Goal: Communication & Community: Answer question/provide support

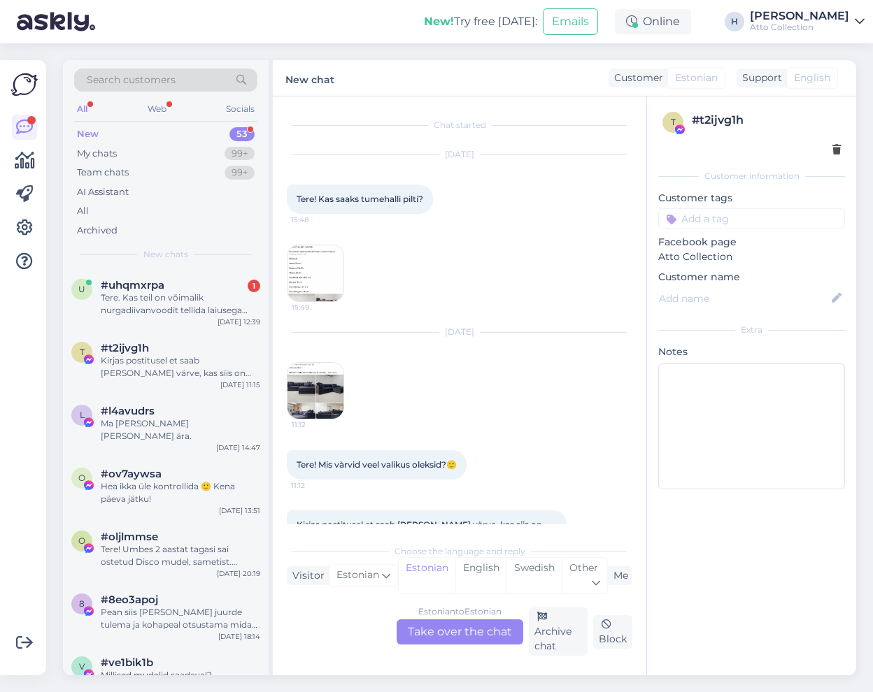
scroll to position [43, 0]
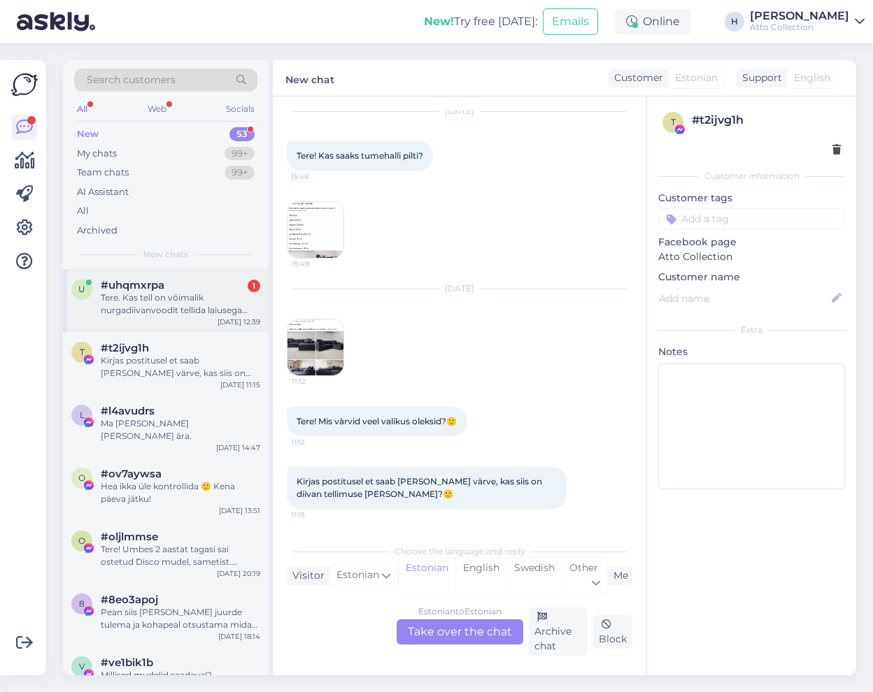
click at [143, 301] on div "Tere. Kas teil on võimalik nurgadiivanvoodit tellida laiusega 2500x2000?" at bounding box center [180, 304] width 159 height 25
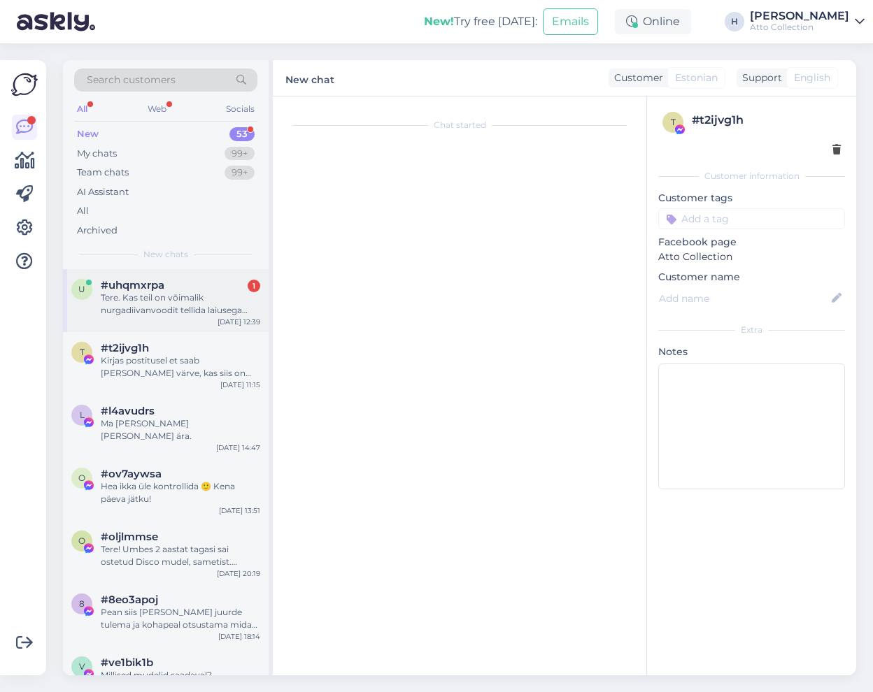
scroll to position [0, 0]
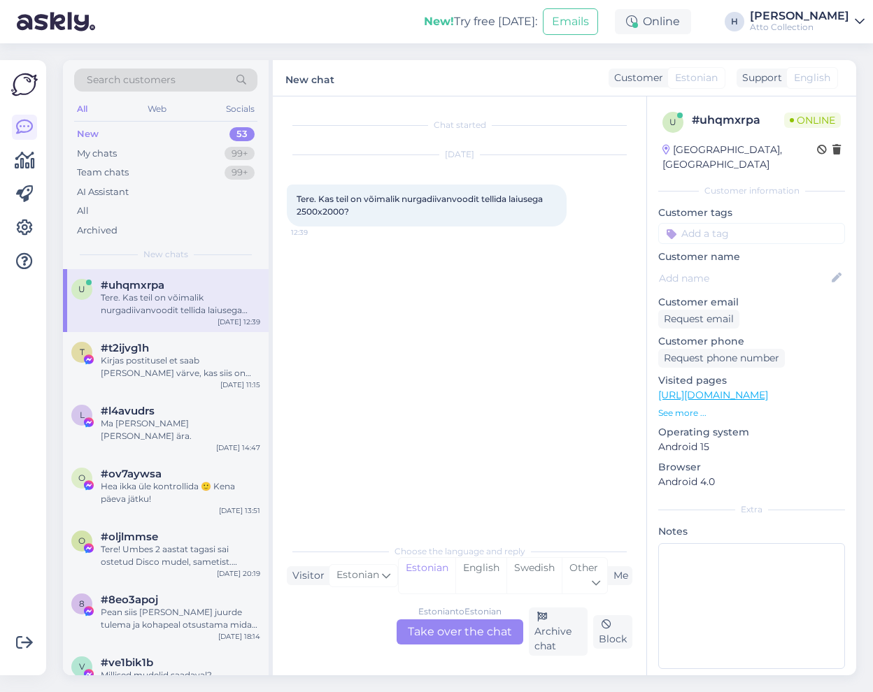
click at [448, 629] on div "Estonian to Estonian Take over the chat" at bounding box center [460, 632] width 127 height 25
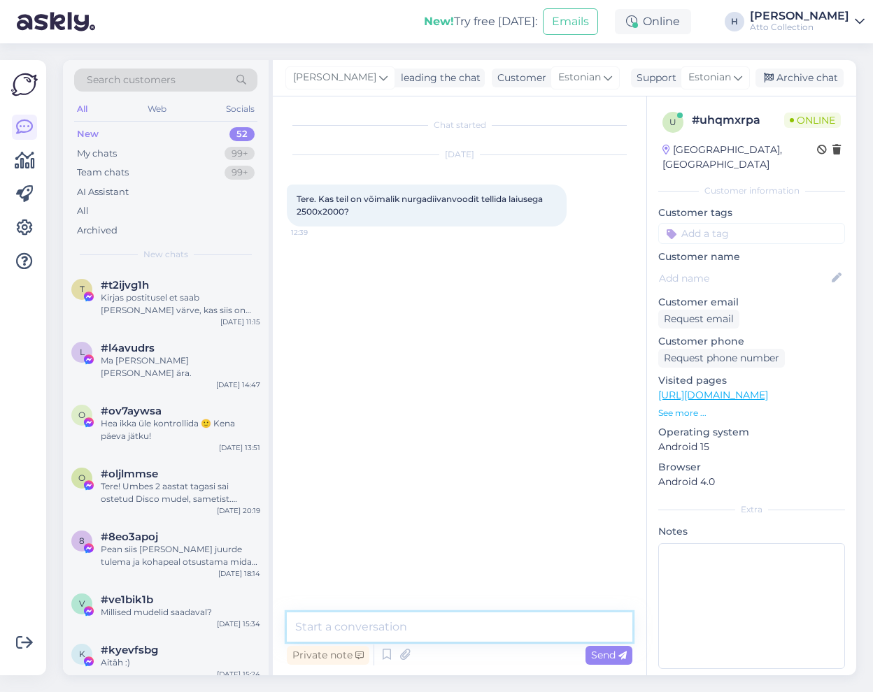
click at [408, 629] on textarea at bounding box center [460, 627] width 346 height 29
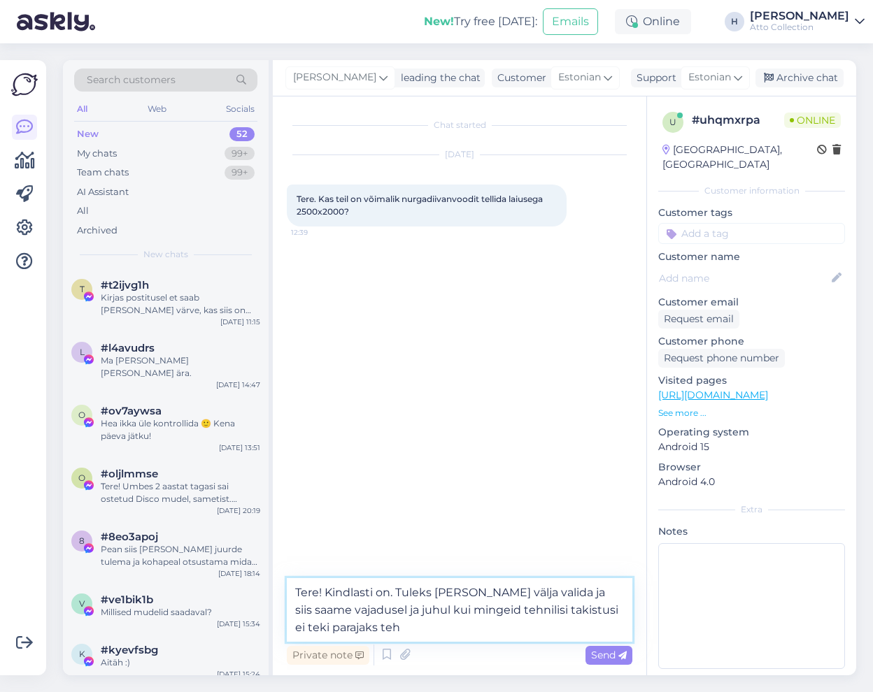
type textarea "Tere! Kindlasti on. Tuleks [PERSON_NAME] välja valida ja siis saame vajadusel j…"
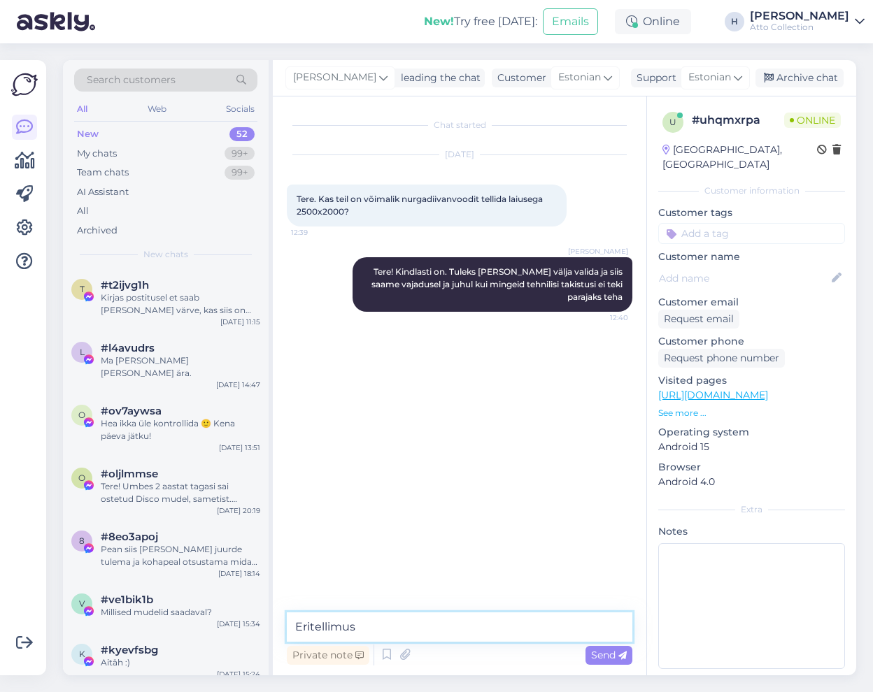
type textarea "Eritellimust"
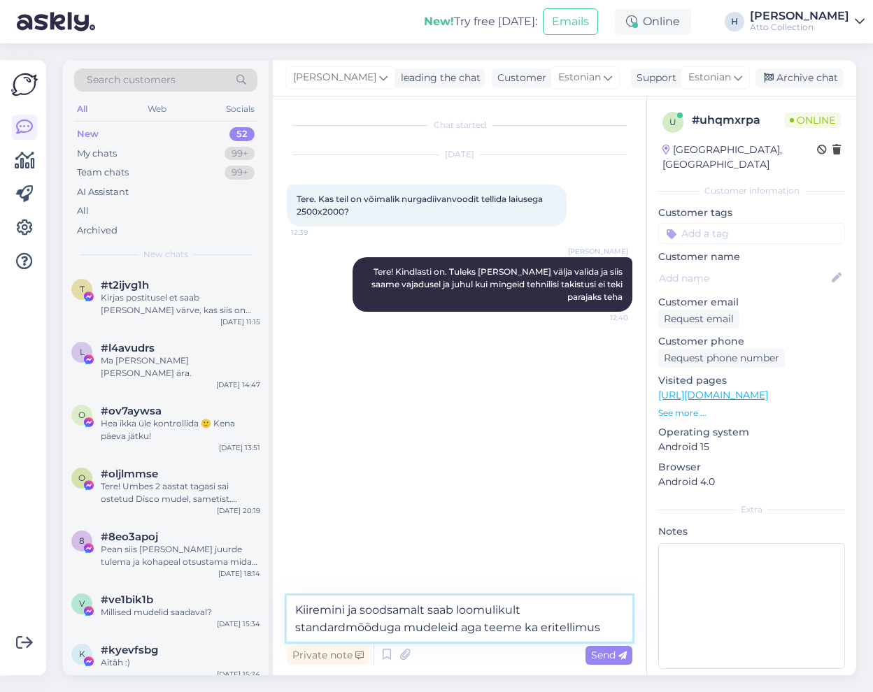
type textarea "Kiiremini ja soodsamalt saab loomulikult standardmõõduga mudeleid aga teeme ka …"
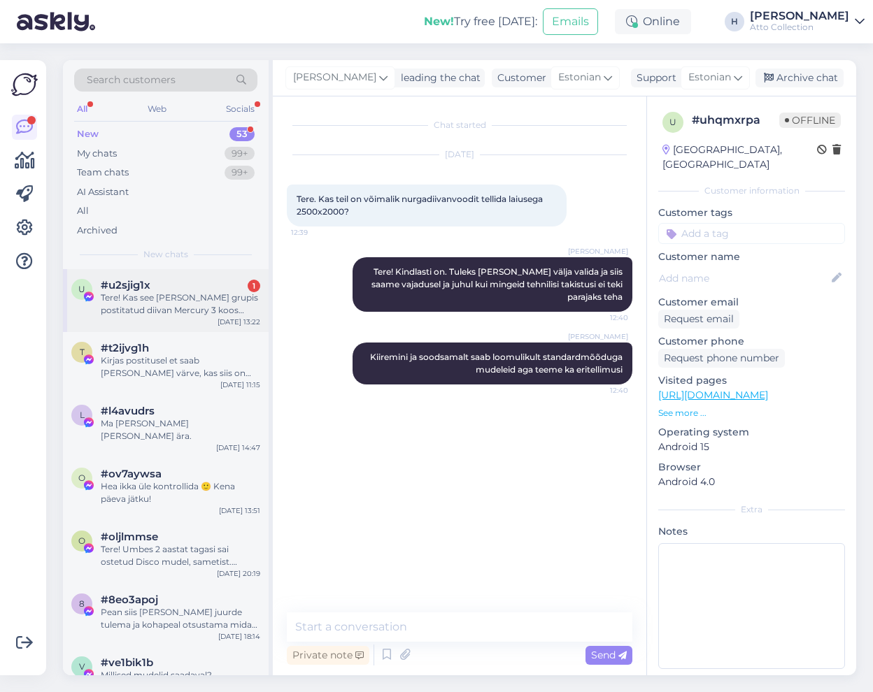
click at [99, 291] on div "u #u2sjig1x 1 Tere! Kas see [PERSON_NAME] grupis postitatud diivan Mercury 3 ko…" at bounding box center [165, 298] width 189 height 38
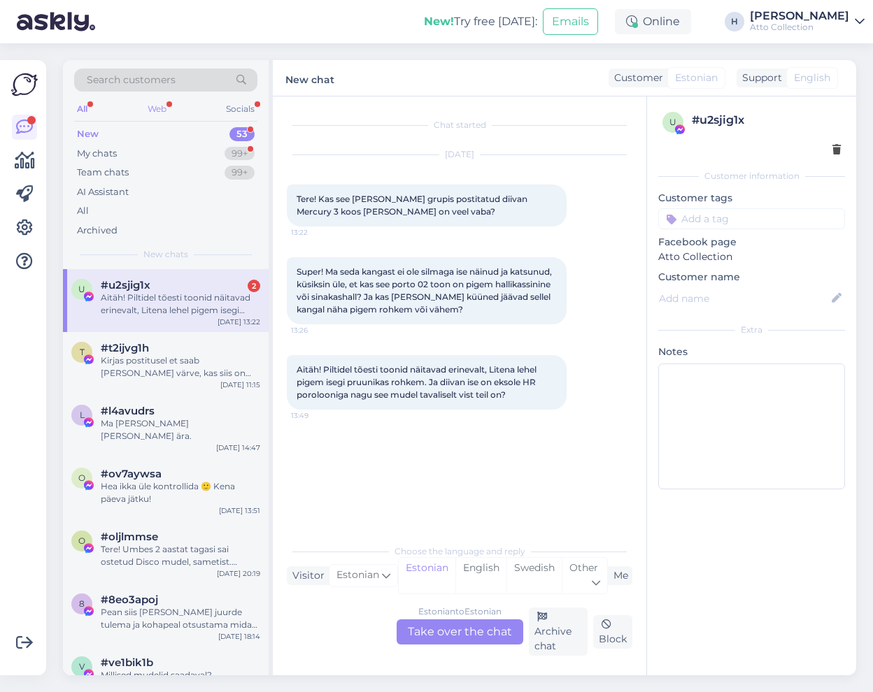
click at [161, 107] on div "Web" at bounding box center [157, 109] width 24 height 18
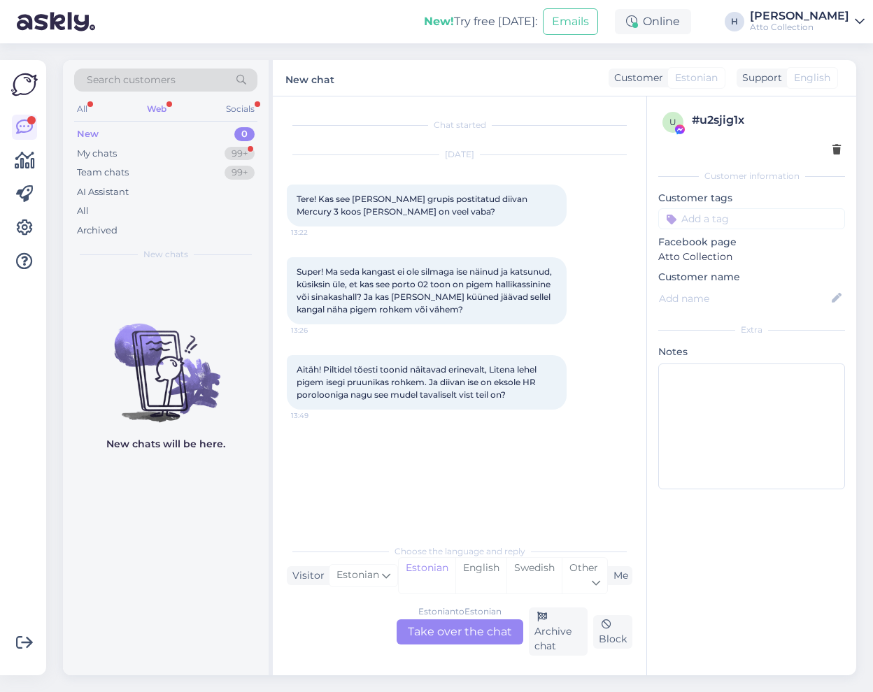
click at [161, 107] on div "Web" at bounding box center [156, 109] width 25 height 18
click at [79, 111] on div "All" at bounding box center [82, 109] width 16 height 18
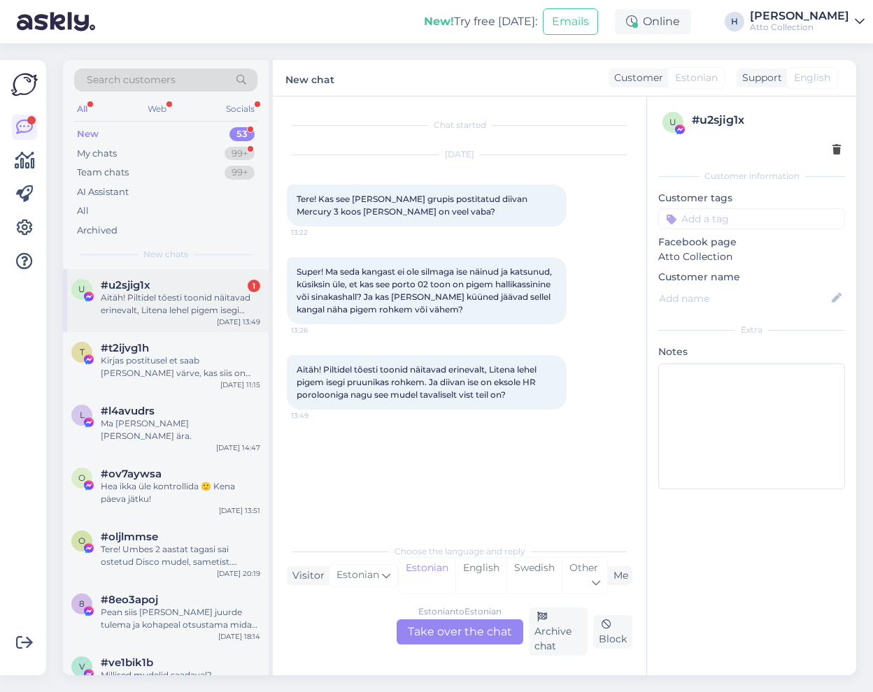
click at [161, 301] on div "Aitäh! Piltidel tõesti toonid näitavad erinevalt, Litena lehel pigem isegi pruu…" at bounding box center [180, 304] width 159 height 25
click at [160, 108] on div "Web" at bounding box center [157, 109] width 24 height 18
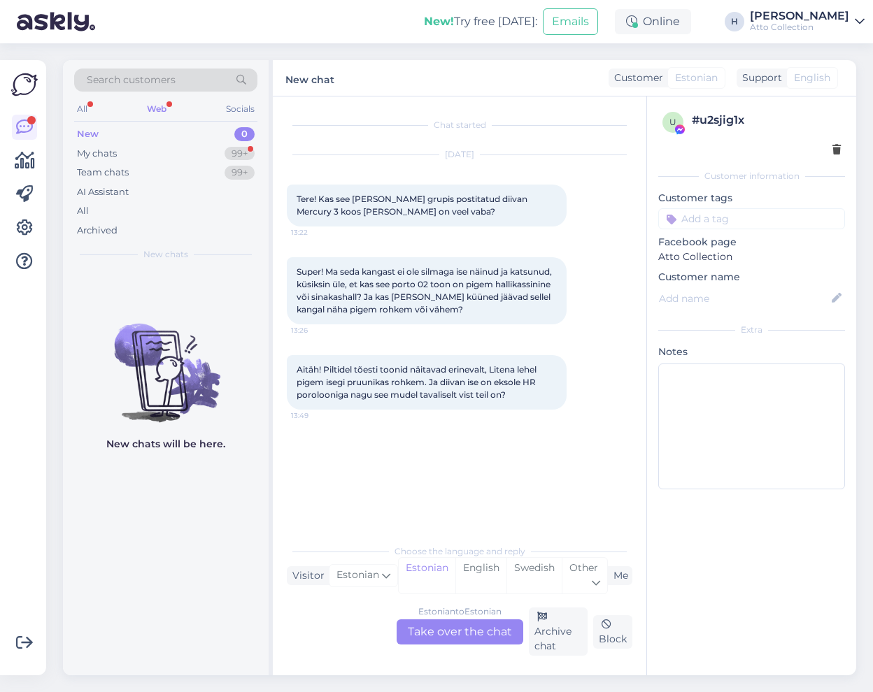
click at [160, 108] on div "Web" at bounding box center [156, 109] width 25 height 18
click at [159, 155] on div "My chats 99+" at bounding box center [165, 154] width 183 height 20
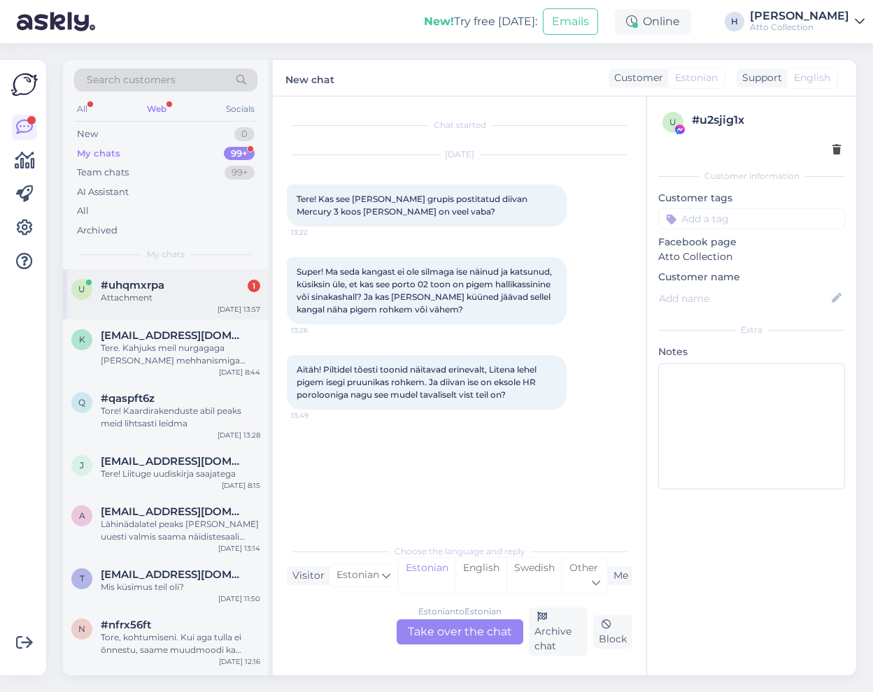
click at [152, 290] on span "#uhqmxrpa" at bounding box center [133, 285] width 64 height 13
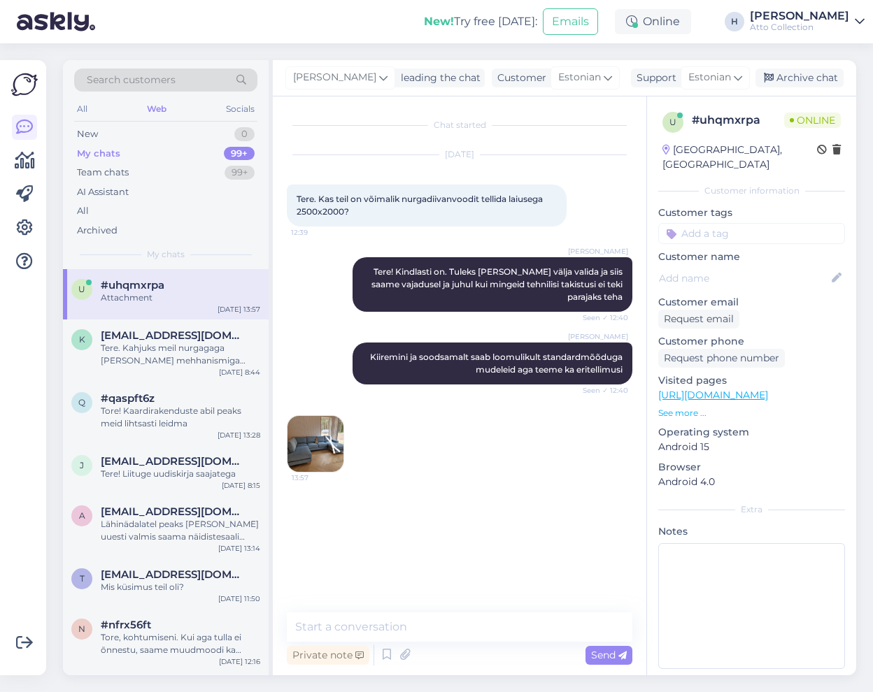
click at [314, 444] on img at bounding box center [315, 444] width 56 height 56
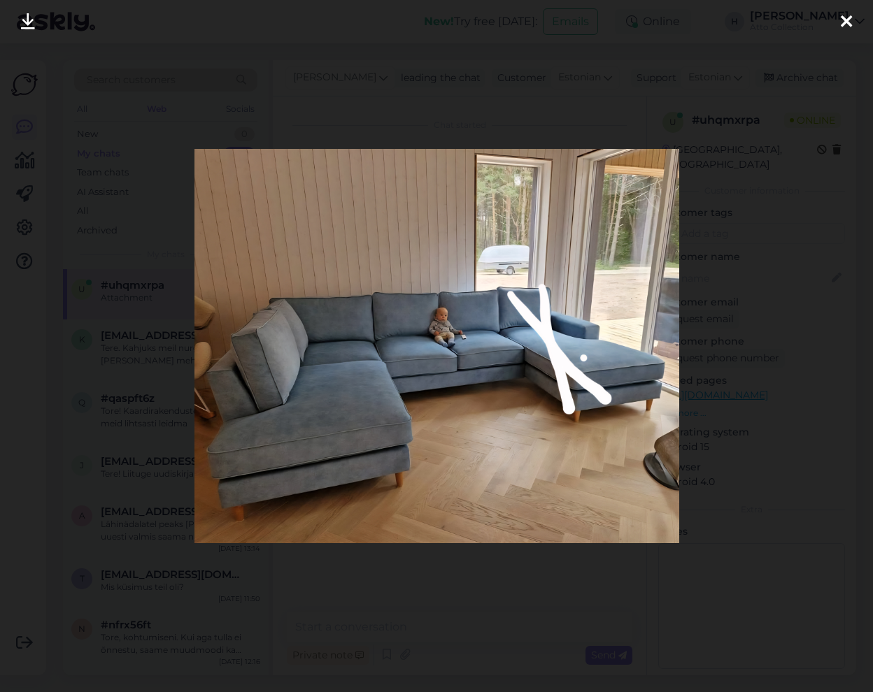
click at [26, 22] on icon at bounding box center [28, 22] width 14 height 18
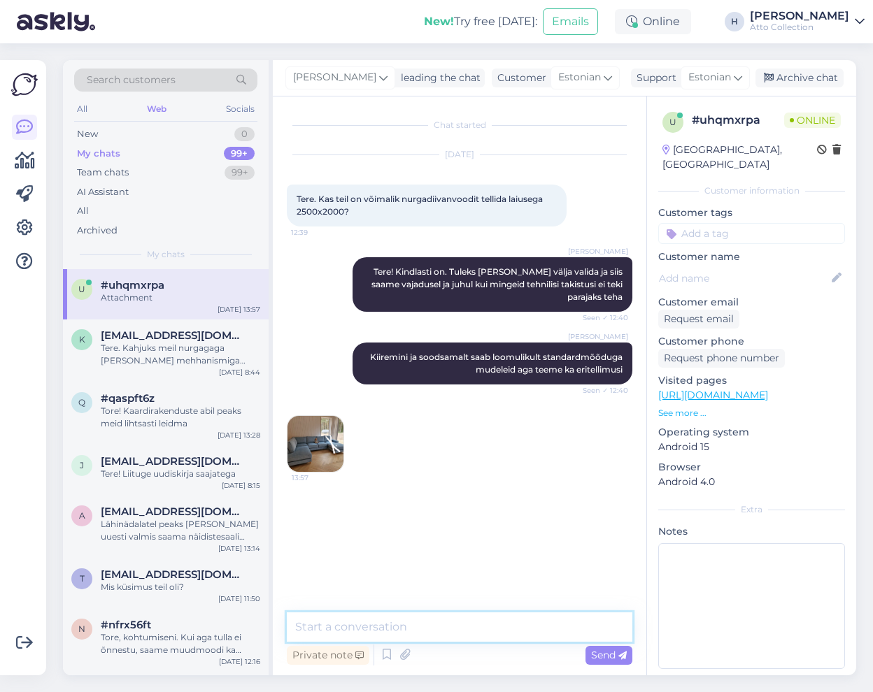
click at [368, 626] on textarea at bounding box center [460, 627] width 346 height 29
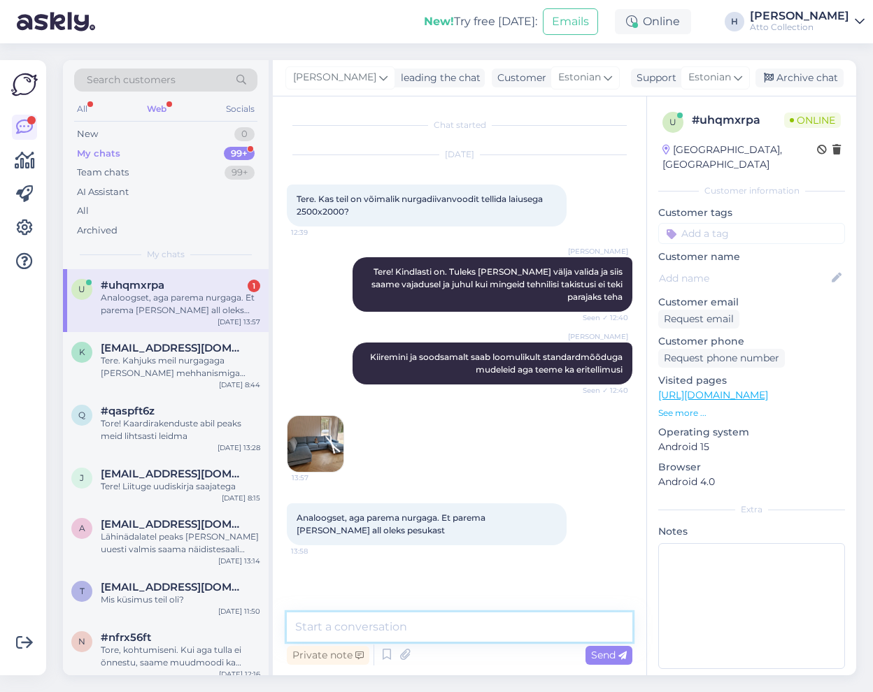
click at [366, 630] on textarea at bounding box center [460, 627] width 346 height 29
click at [365, 630] on textarea "Ainul" at bounding box center [460, 627] width 346 height 29
type textarea "A"
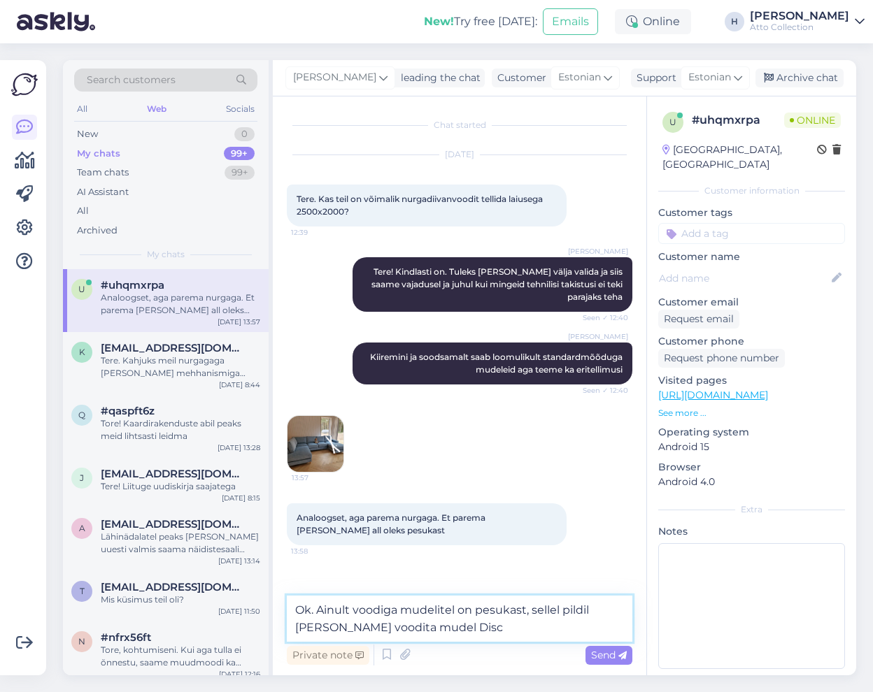
type textarea "Ok. Ainult voodiga mudelitel on pesukast, sellel pildil [PERSON_NAME] voodita m…"
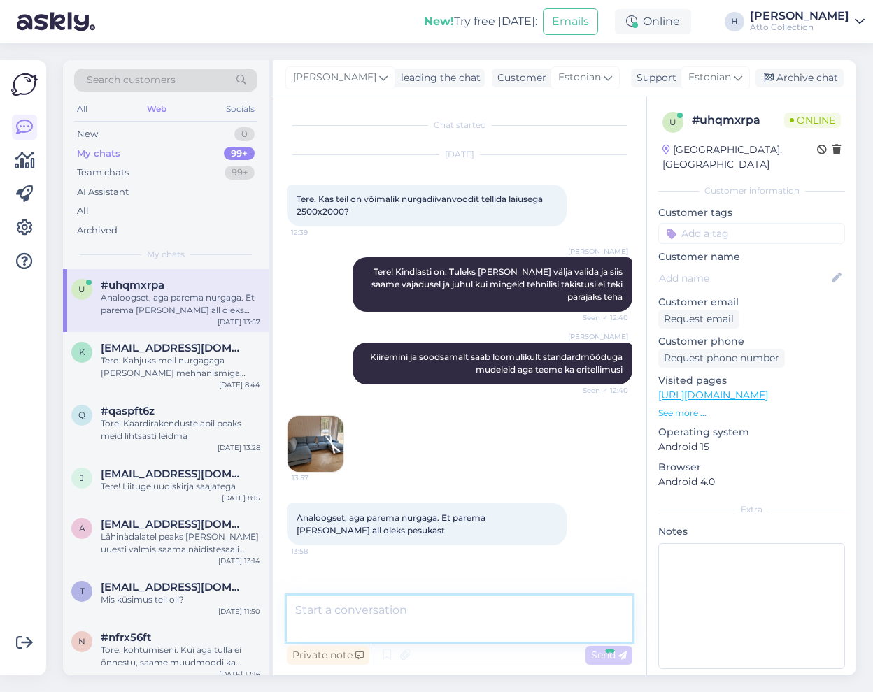
scroll to position [34, 0]
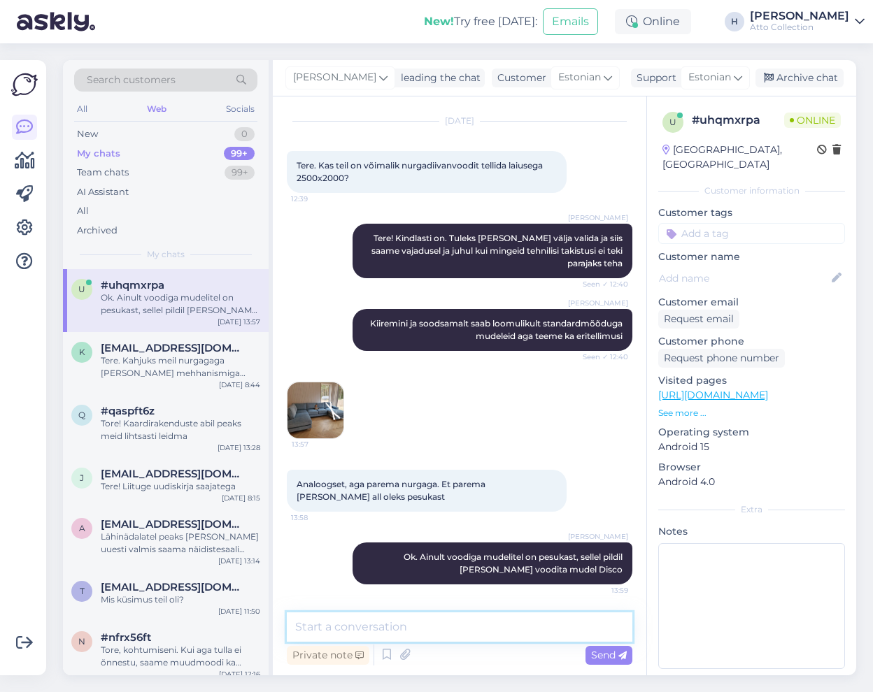
click at [409, 630] on textarea at bounding box center [460, 627] width 346 height 29
paste textarea "[URL][DOMAIN_NAME][PERSON_NAME]"
type textarea "[URL][DOMAIN_NAME][PERSON_NAME]"
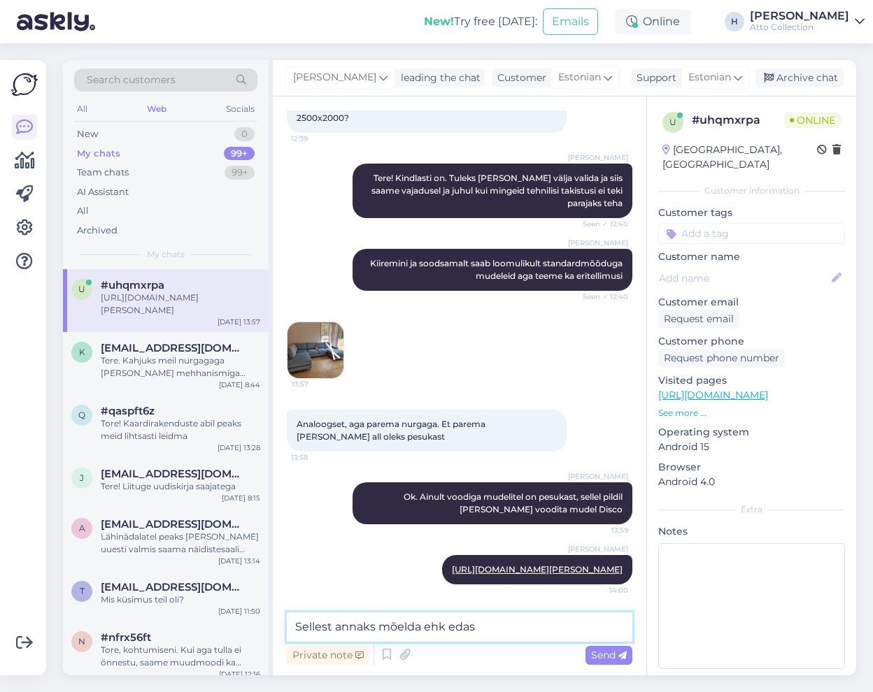
type textarea "Sellest annaks mõelda ehk edasi"
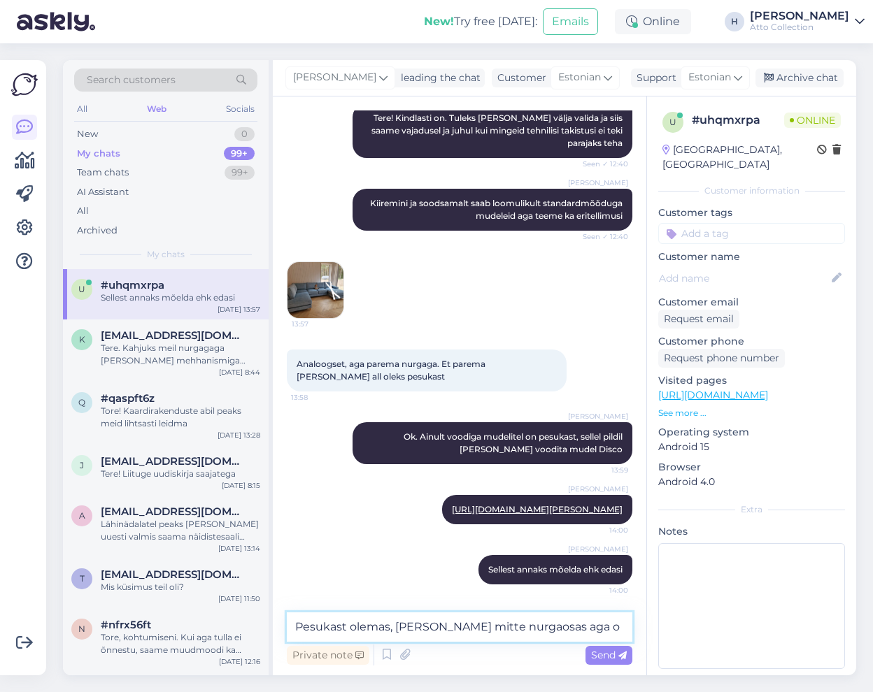
type textarea "Pesukast olemas, [PERSON_NAME] mitte nurgaosas aga on"
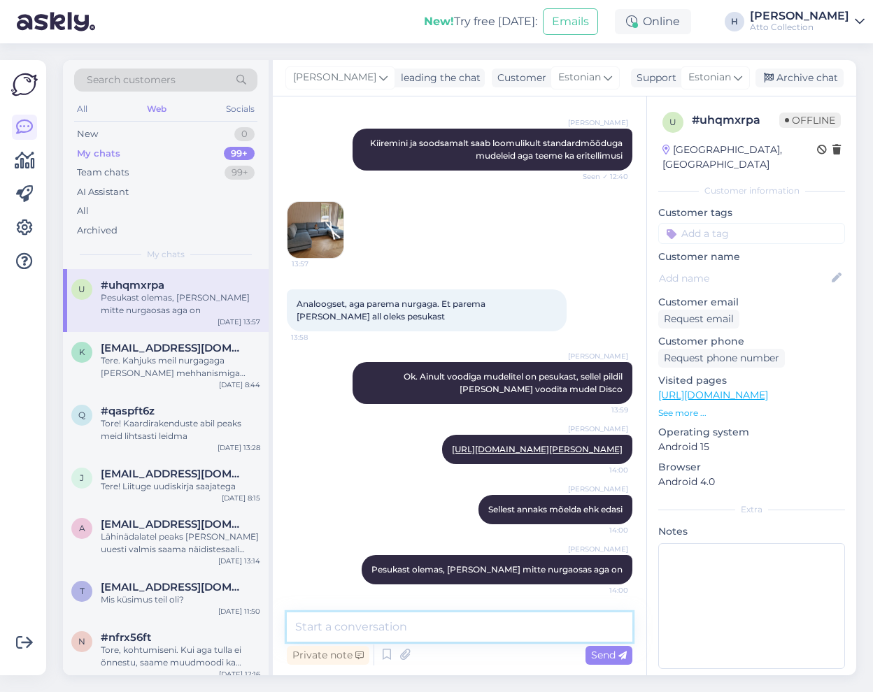
click at [380, 632] on textarea at bounding box center [460, 627] width 346 height 29
type textarea "Standardina 290x177"
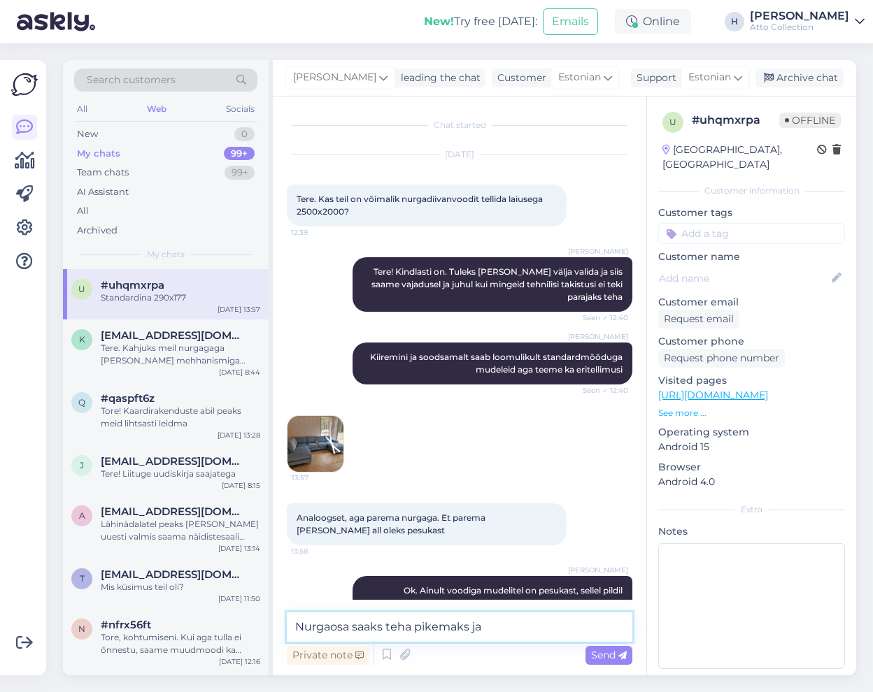
scroll to position [274, 0]
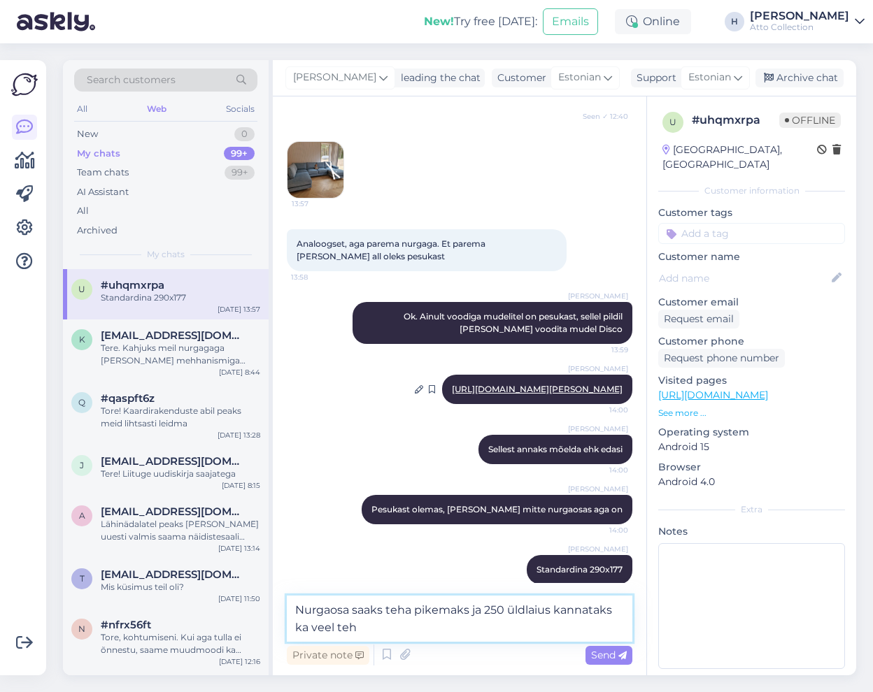
type textarea "Nurgaosa saaks teha pikemaks ja 250 üldlaius kannataks ka veel teha"
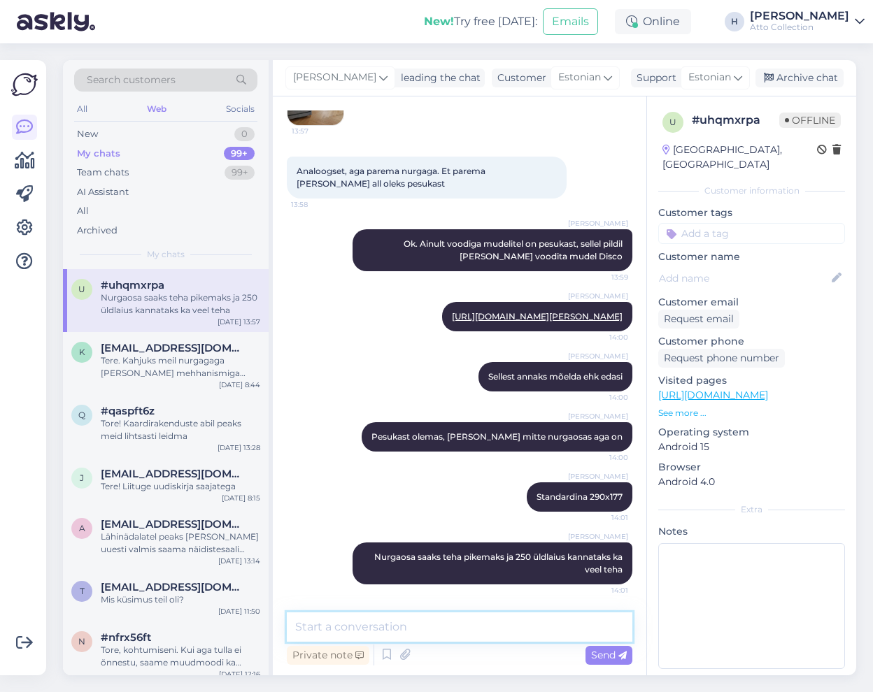
click at [367, 632] on textarea at bounding box center [460, 627] width 346 height 29
paste textarea "[URL][DOMAIN_NAME][PERSON_NAME]"
type textarea "Või siis väiksematest veel see: [URL][DOMAIN_NAME][PERSON_NAME]"
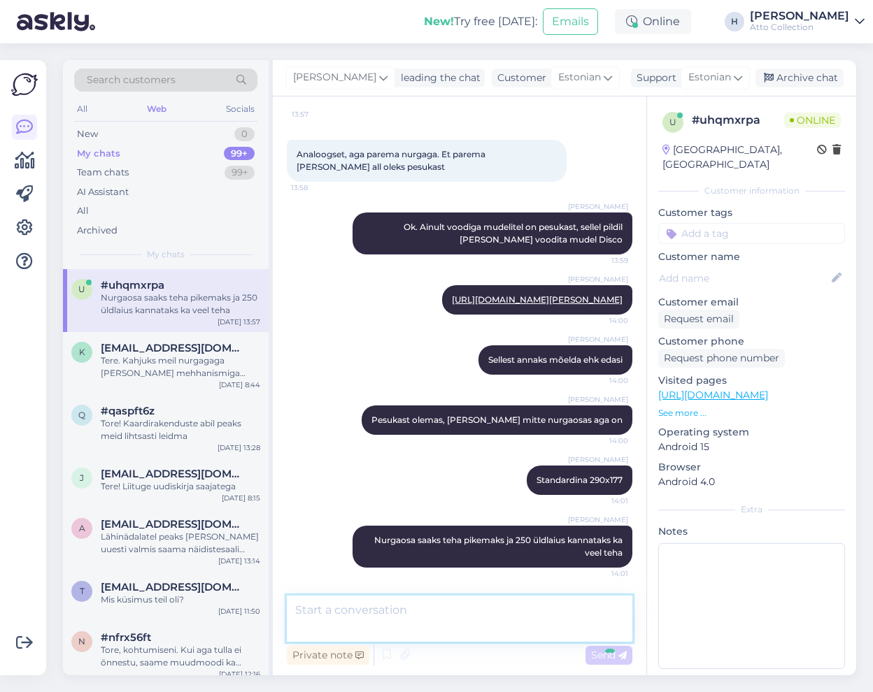
scroll to position [420, 0]
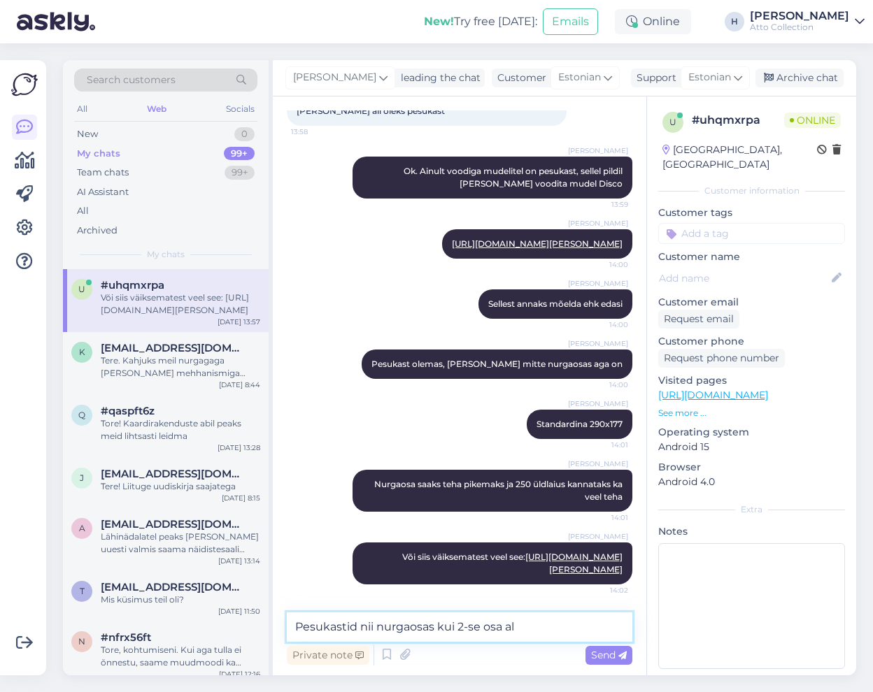
type textarea "Pesukastid nii nurgaosas kui 2-se osa all"
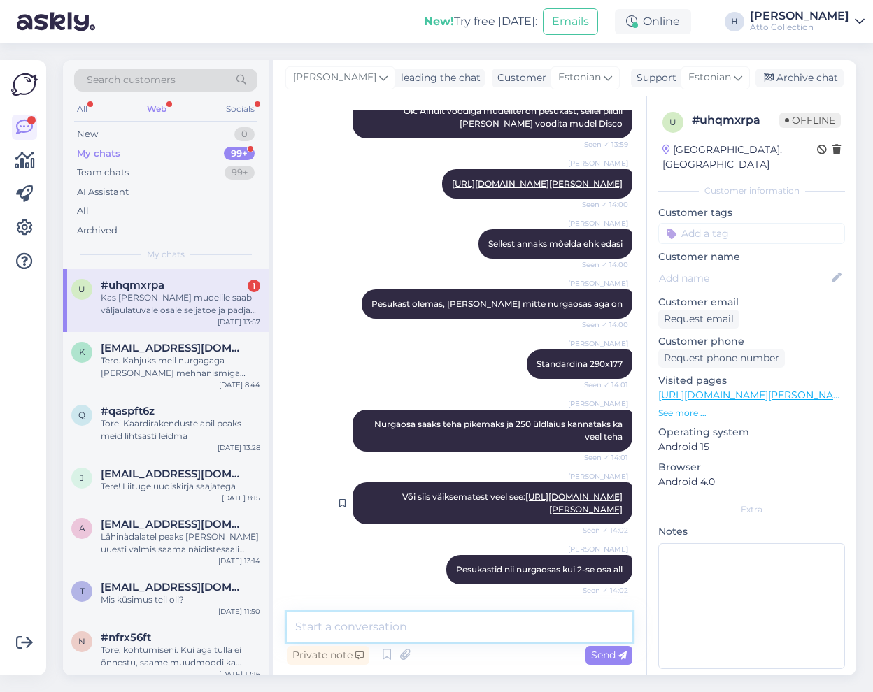
scroll to position [553, 0]
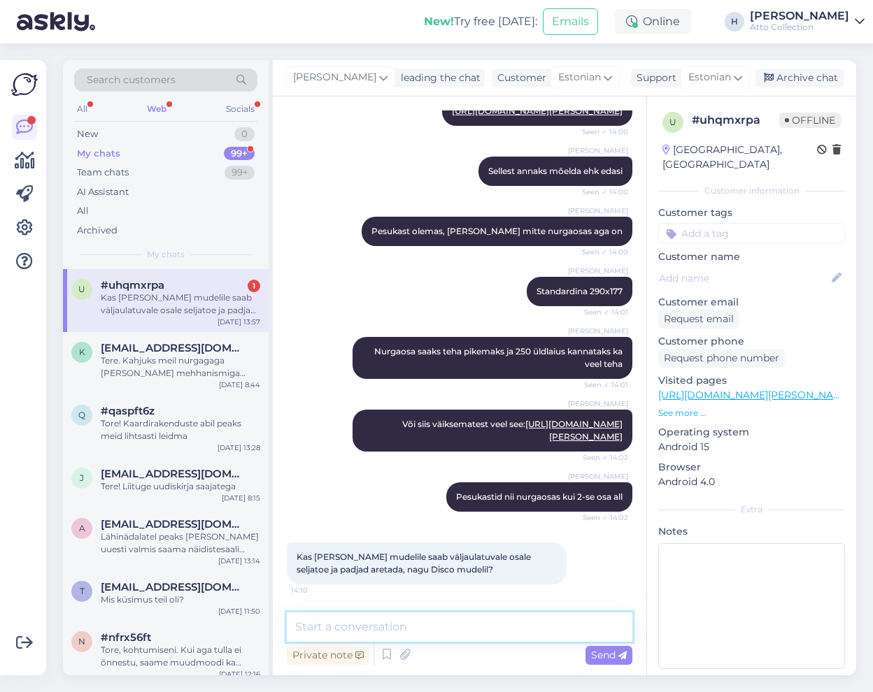
click at [480, 625] on textarea at bounding box center [460, 627] width 346 height 29
type textarea "N"
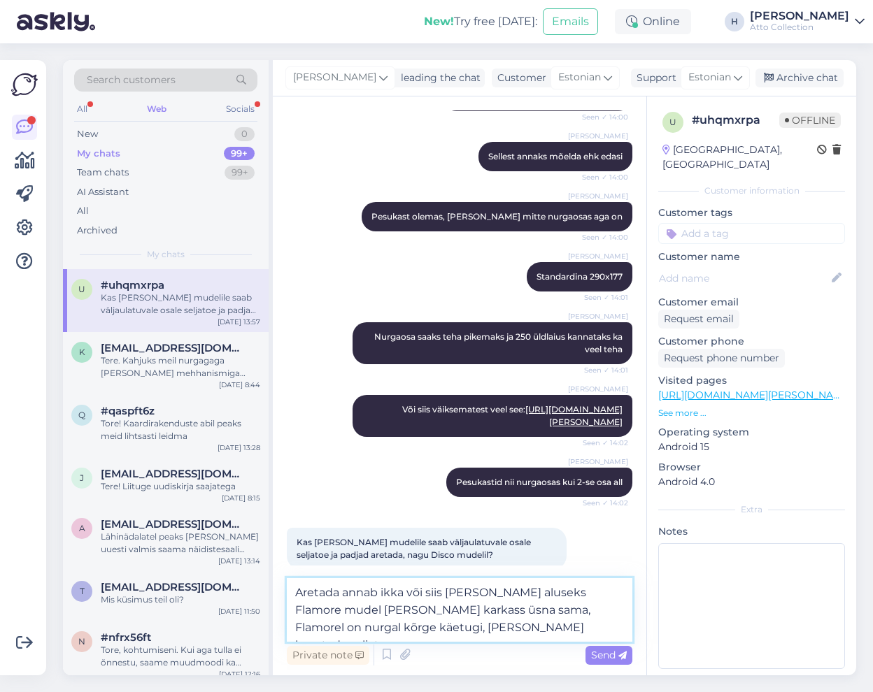
type textarea "Aretada annab ikka või siis [PERSON_NAME] aluseks Flamore mudel [PERSON_NAME] k…"
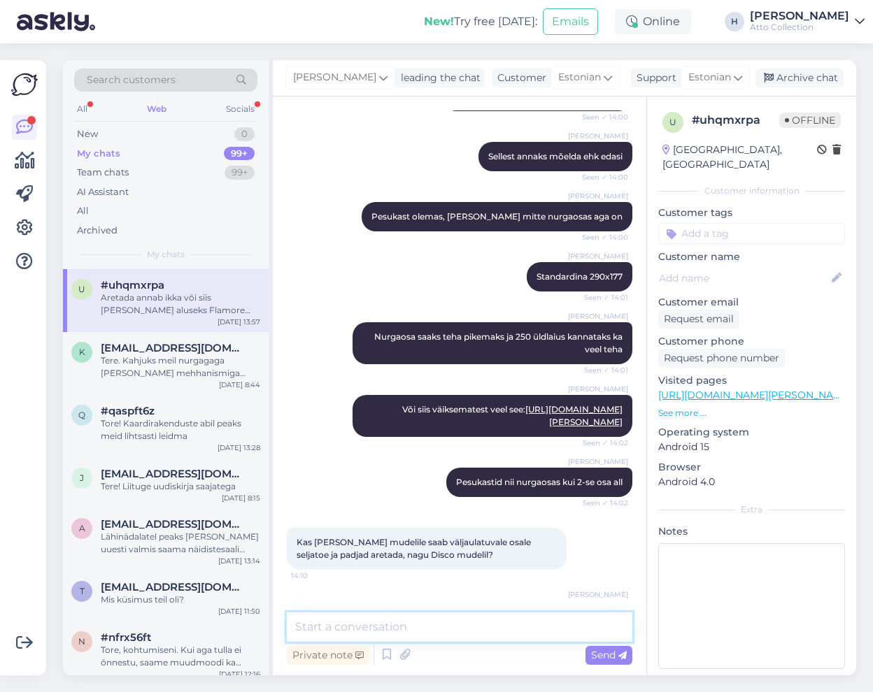
scroll to position [638, 0]
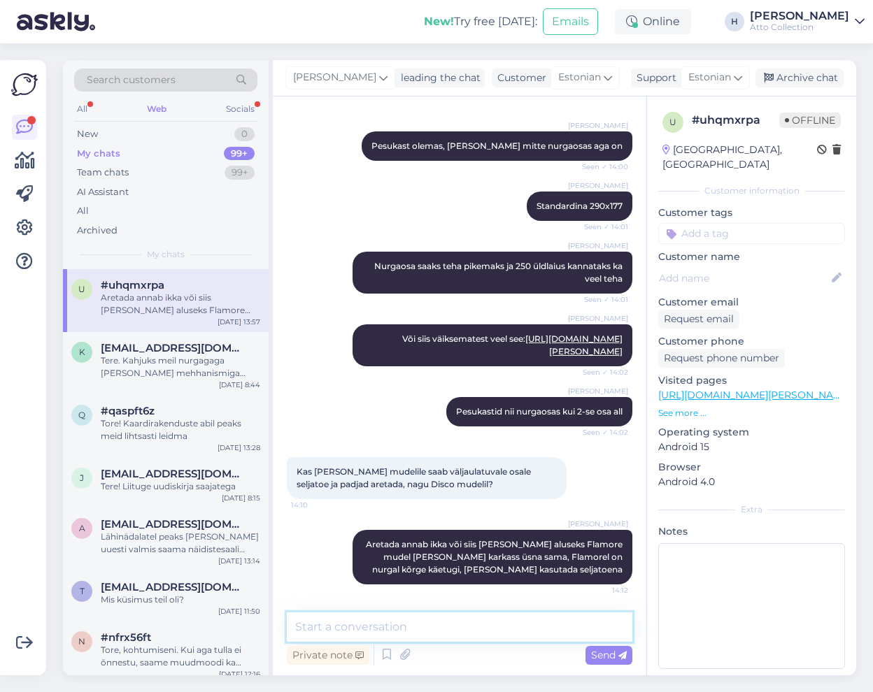
click at [365, 632] on textarea at bounding box center [460, 627] width 346 height 29
paste textarea "[URL][DOMAIN_NAME]"
type textarea "[URL][DOMAIN_NAME]"
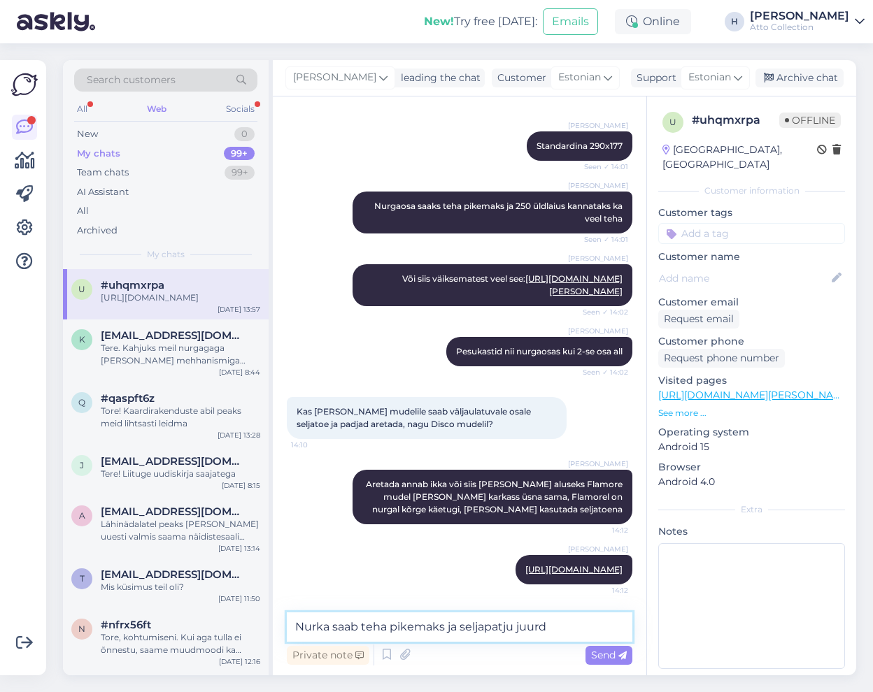
type textarea "Nurka saab teha pikemaks ja seljapatju juurde"
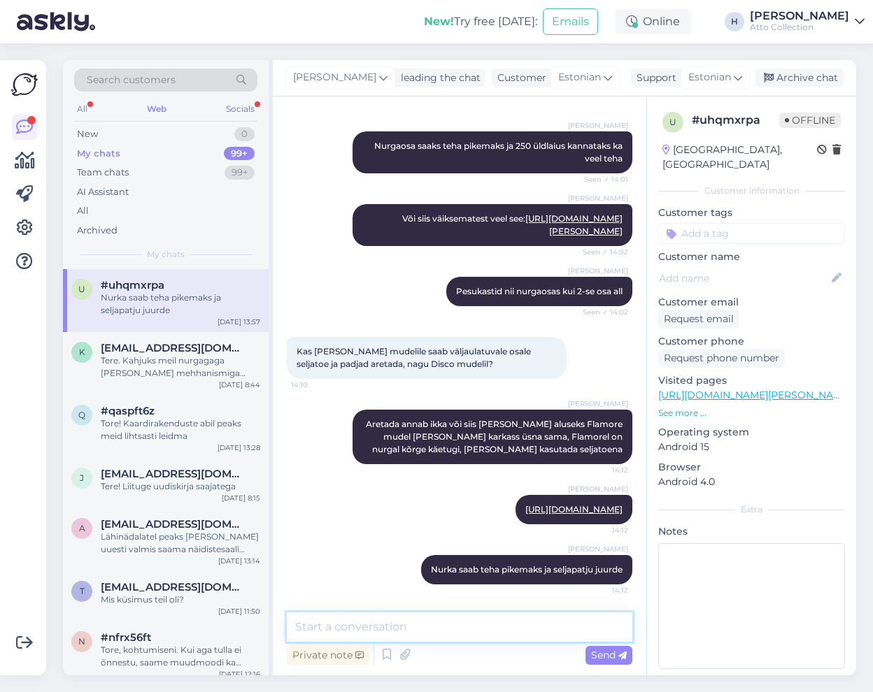
click at [415, 632] on textarea at bounding box center [460, 627] width 346 height 29
type textarea "Oleme nii teinud [PERSON_NAME] soovi korral"
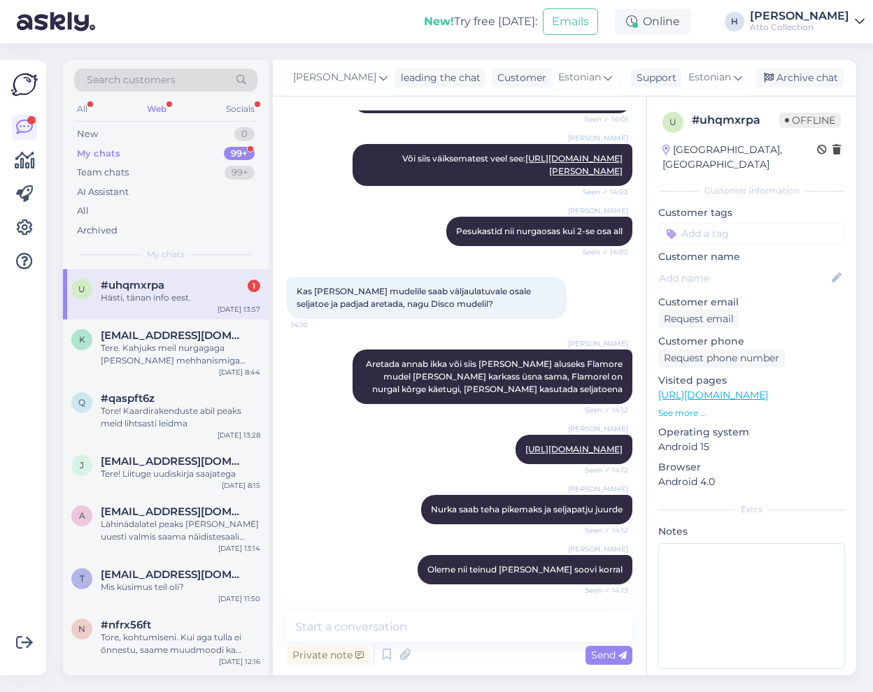
scroll to position [879, 0]
